Goal: Task Accomplishment & Management: Use online tool/utility

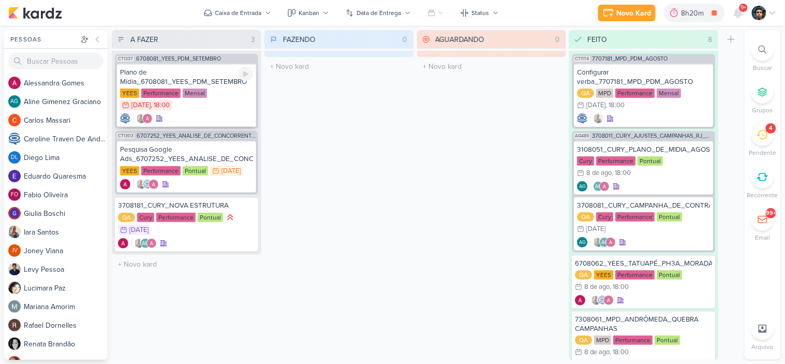
click at [224, 101] on div "YEES Performance Mensal 12/8 [DATE] 18:00" at bounding box center [186, 99] width 133 height 23
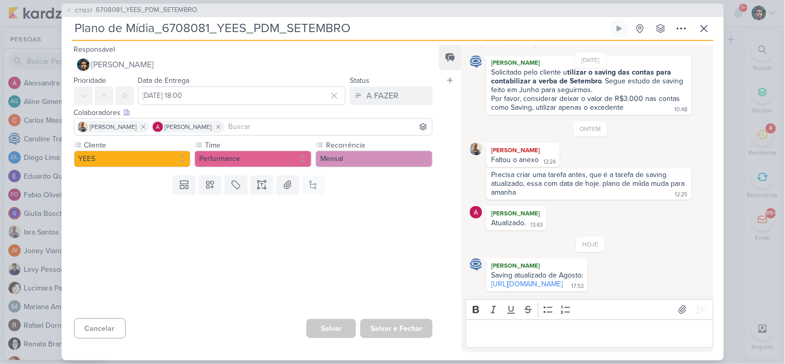
scroll to position [58, 0]
click at [677, 307] on icon at bounding box center [682, 309] width 10 height 10
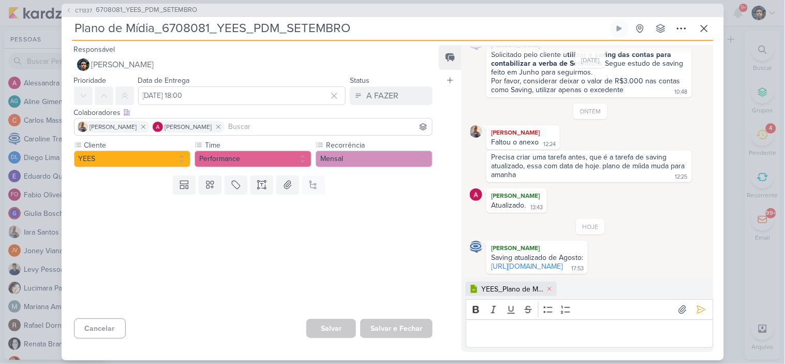
scroll to position [76, 0]
click at [553, 324] on div "Editor editing area: main" at bounding box center [589, 333] width 247 height 28
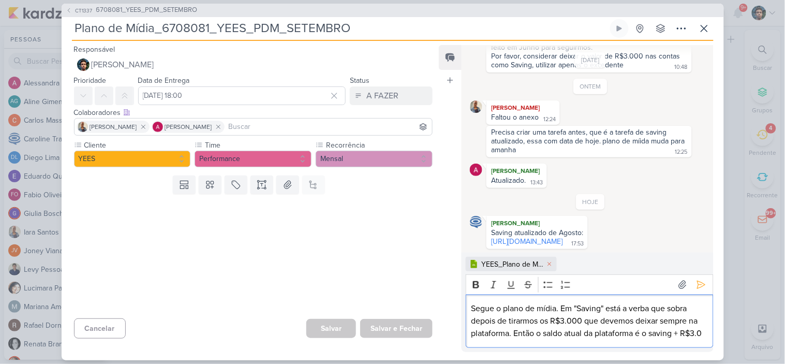
scroll to position [114, 0]
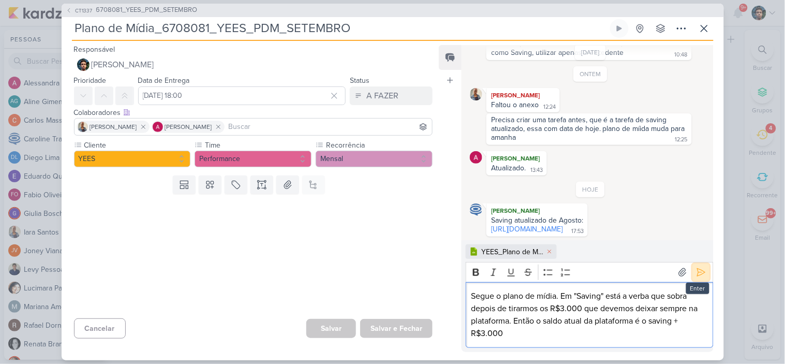
click at [696, 272] on icon at bounding box center [701, 272] width 10 height 10
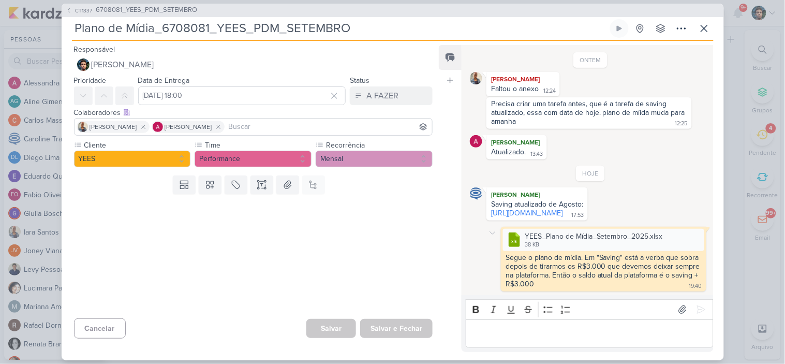
scroll to position [131, 0]
click at [387, 90] on div "A FAZER" at bounding box center [382, 96] width 32 height 12
click at [373, 169] on div "FEITO" at bounding box center [371, 170] width 20 height 11
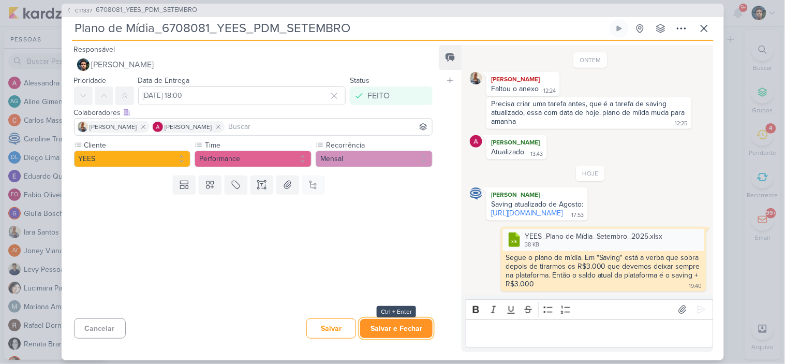
click at [401, 322] on button "Salvar e Fechar" at bounding box center [396, 328] width 72 height 19
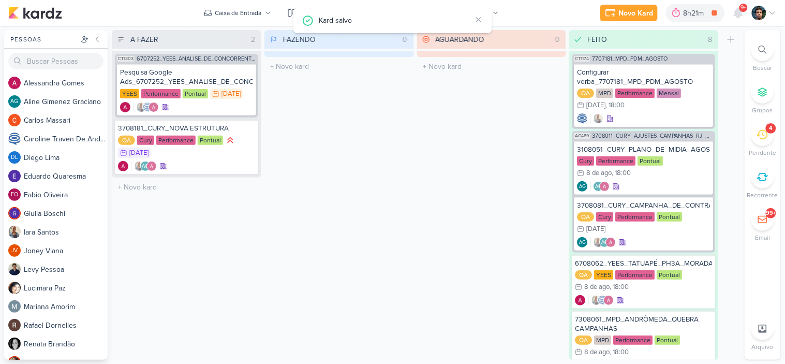
click at [768, 136] on div "4" at bounding box center [762, 134] width 23 height 23
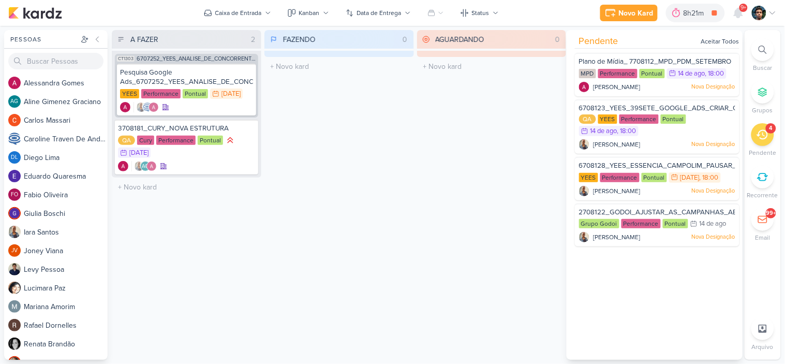
click at [464, 151] on div "AGUARDANDO 0 Mover Para Esquerda Mover Para Direita [GEOGRAPHIC_DATA] O título …" at bounding box center [492, 195] width 150 height 330
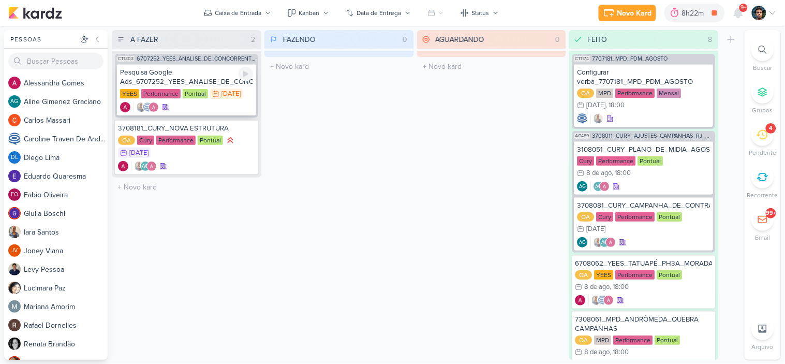
click at [189, 80] on div "Pesquisa Google Ads_6707252_YEES_ANALISE_DE_CONCORRENTES" at bounding box center [186, 77] width 133 height 19
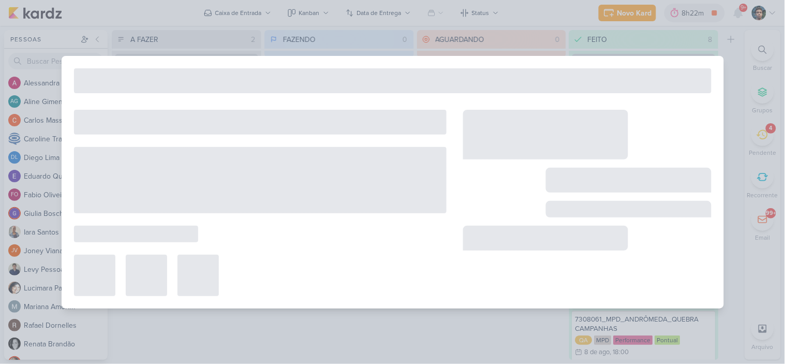
type input "Pesquisa Google Ads_6707252_YEES_ANALISE_DE_CONCORRENTES"
type input "[DATE] 23:59"
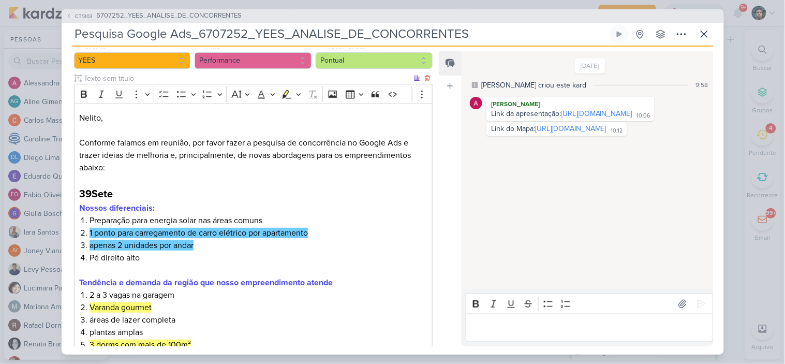
scroll to position [115, 0]
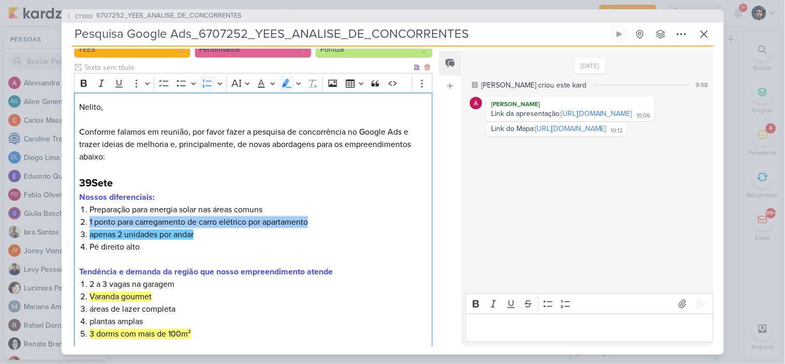
drag, startPoint x: 91, startPoint y: 221, endPoint x: 314, endPoint y: 220, distance: 223.0
click at [314, 220] on li "1 ponto para carregamento de carro elétrico por apartamento" at bounding box center [258, 222] width 337 height 12
copy mark "1 ponto para carregamento de carro elétrico por apartamento"
click at [335, 242] on li "Pé direito alto" at bounding box center [258, 247] width 337 height 12
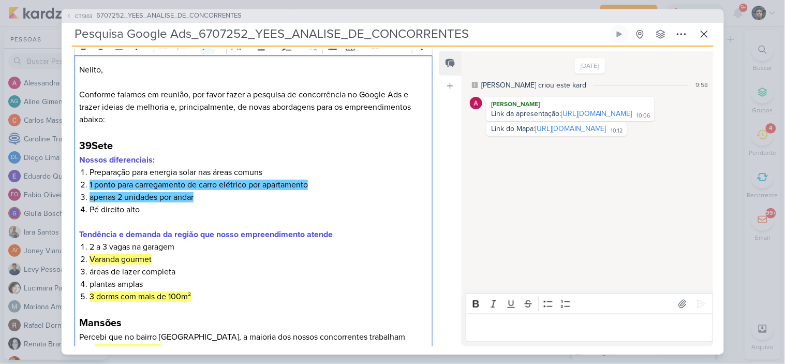
scroll to position [172, 0]
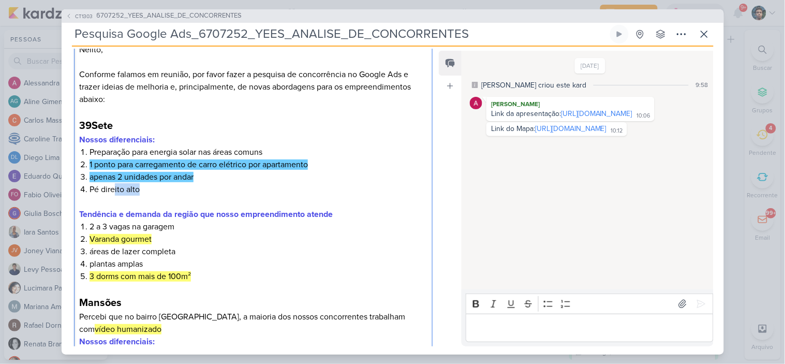
drag, startPoint x: 147, startPoint y: 194, endPoint x: 114, endPoint y: 187, distance: 34.2
click at [114, 187] on li "Pé direito alto" at bounding box center [258, 189] width 337 height 12
drag, startPoint x: 131, startPoint y: 151, endPoint x: 262, endPoint y: 147, distance: 131.5
click at [262, 147] on li "Preparação para energia solar nas áreas comuns" at bounding box center [258, 152] width 337 height 12
drag, startPoint x: 318, startPoint y: 163, endPoint x: 89, endPoint y: 164, distance: 229.2
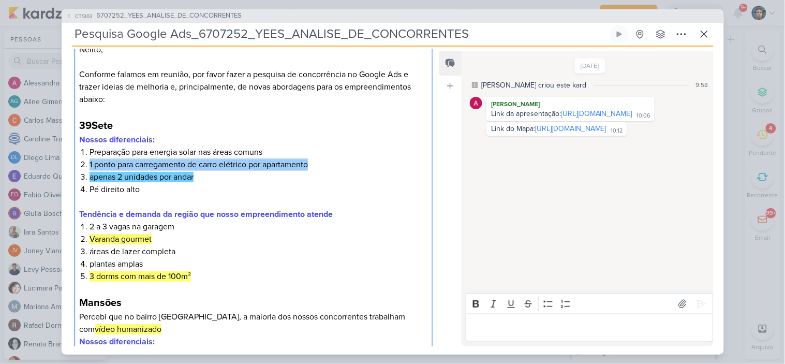
click at [90, 164] on li "1 ponto para carregamento de carro elétrico por apartamento" at bounding box center [258, 164] width 337 height 12
copy mark "1 ponto para carregamento de carro elétrico por apartamento"
click at [162, 184] on li "Pé direito alto" at bounding box center [258, 189] width 337 height 12
drag, startPoint x: 309, startPoint y: 162, endPoint x: 91, endPoint y: 166, distance: 218.9
click at [91, 166] on mark "1 ponto para carregamento de carro elétrico por apartamento" at bounding box center [199, 164] width 218 height 10
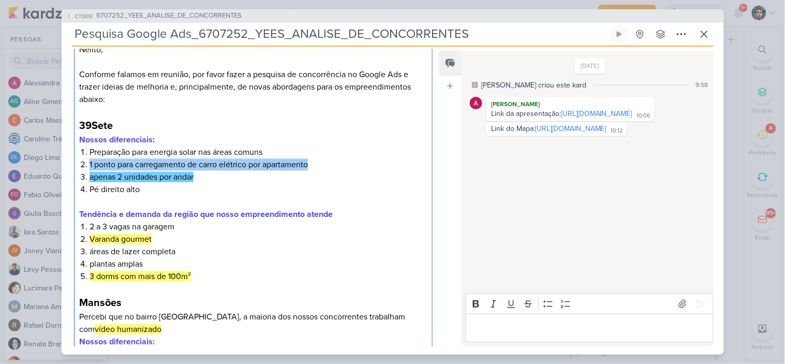
copy mark "1 ponto para carregamento de carro elétrico por apartamento"
click at [318, 160] on li "1 ponto para carregamento de carro elétrico por apartamento" at bounding box center [258, 164] width 337 height 12
drag, startPoint x: 324, startPoint y: 162, endPoint x: 83, endPoint y: 164, distance: 240.6
click at [90, 164] on li "1 ponto para carregamento de carro elétrico por apartamento" at bounding box center [258, 164] width 337 height 12
copy mark "1 ponto para carregamento de carro elétrico por apartamento"
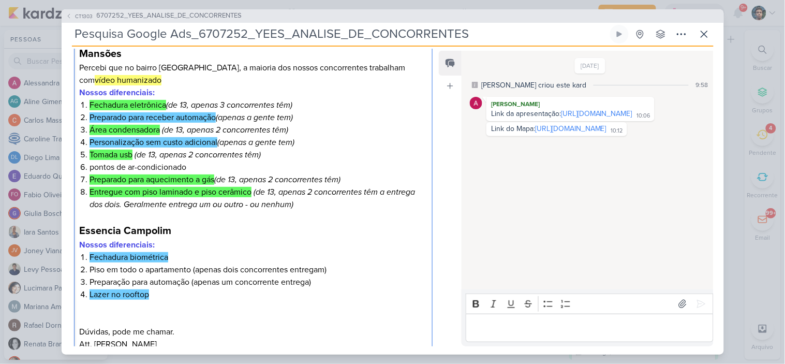
scroll to position [345, 0]
